Goal: Information Seeking & Learning: Learn about a topic

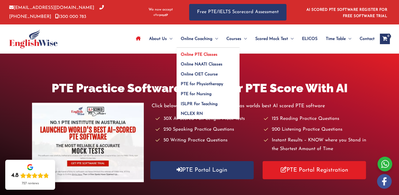
click at [205, 54] on span "Online PTE Classes" at bounding box center [199, 55] width 37 height 4
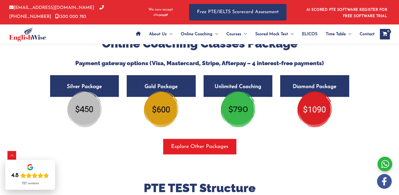
scroll to position [924, 0]
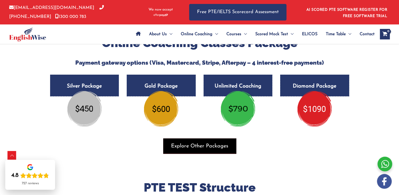
click at [215, 144] on span "Explore Other Packages" at bounding box center [199, 145] width 57 height 7
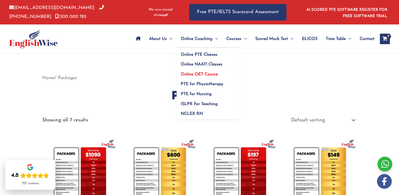
click at [206, 67] on link "Online OET Course" at bounding box center [208, 72] width 63 height 10
click at [206, 61] on link "Online NAATI Classes" at bounding box center [208, 63] width 63 height 10
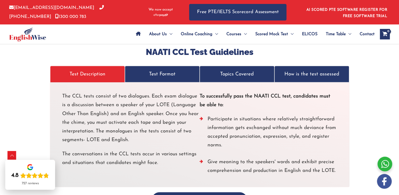
scroll to position [981, 0]
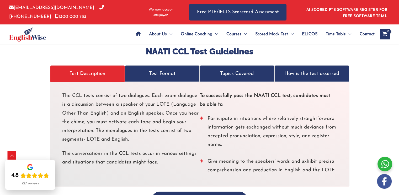
click at [173, 69] on p "Test Format" at bounding box center [163, 73] width 64 height 9
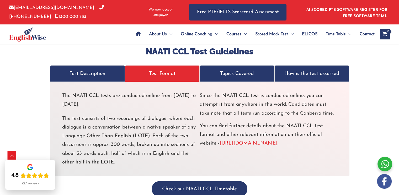
click at [237, 70] on link "Topics Covered" at bounding box center [237, 73] width 75 height 17
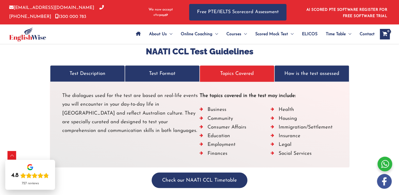
click at [298, 65] on link "How is the test assessed" at bounding box center [312, 73] width 75 height 17
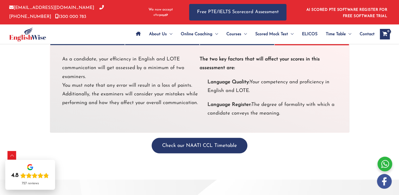
scroll to position [1018, 0]
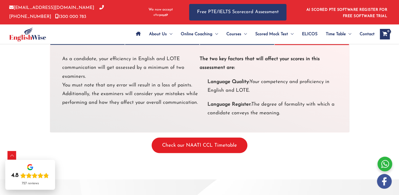
click at [233, 138] on button "Check our NAATI CCL Timetable" at bounding box center [200, 145] width 96 height 15
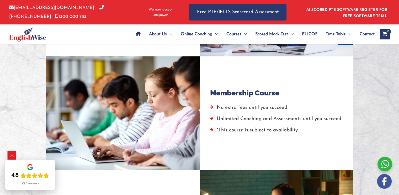
scroll to position [556, 0]
